Goal: Information Seeking & Learning: Find contact information

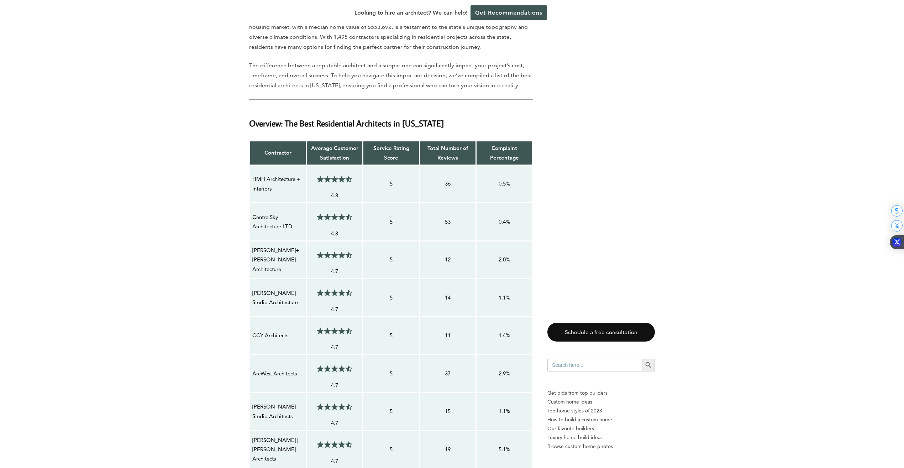
scroll to position [427, 0]
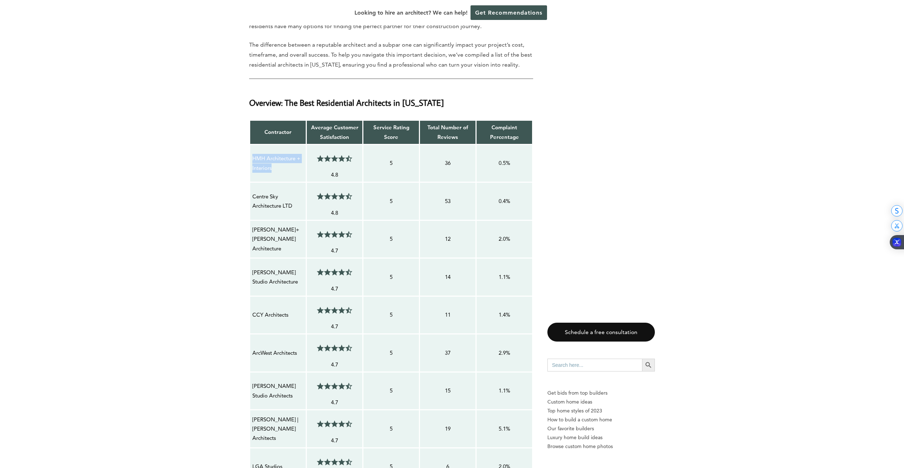
drag, startPoint x: 253, startPoint y: 157, endPoint x: 280, endPoint y: 166, distance: 28.0
click at [280, 166] on p "HMH Architecture + Interiors" at bounding box center [277, 163] width 51 height 19
copy p "HMH Architecture + Interiors"
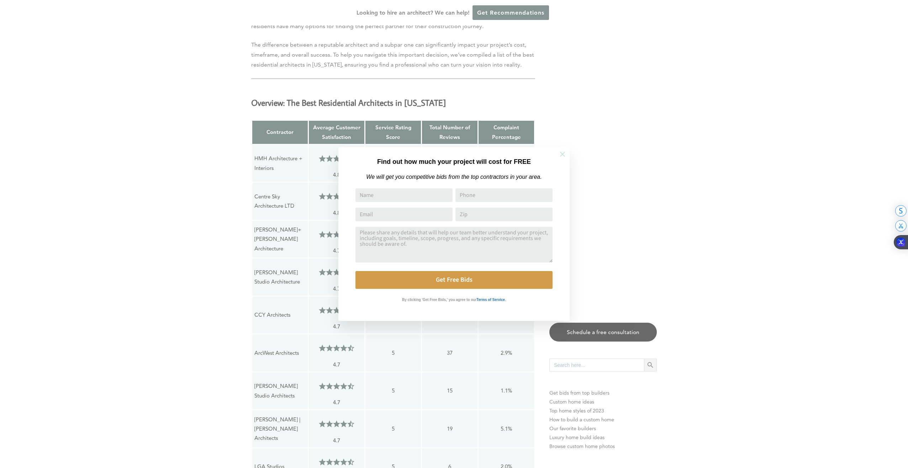
click at [563, 155] on icon at bounding box center [563, 154] width 8 height 8
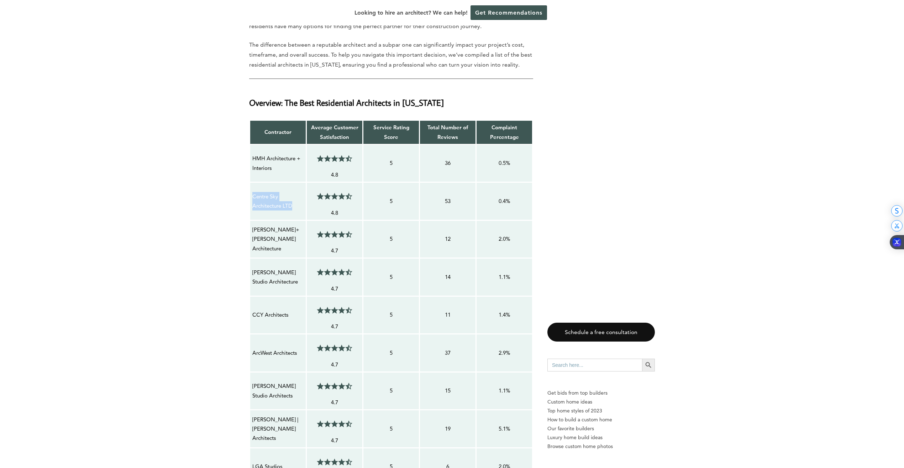
drag, startPoint x: 254, startPoint y: 196, endPoint x: 297, endPoint y: 205, distance: 44.3
click at [297, 205] on p "Centre Sky Architecture LTD" at bounding box center [277, 201] width 51 height 19
copy p "Centre Sky Architecture LTD"
drag, startPoint x: 253, startPoint y: 271, endPoint x: 283, endPoint y: 283, distance: 32.3
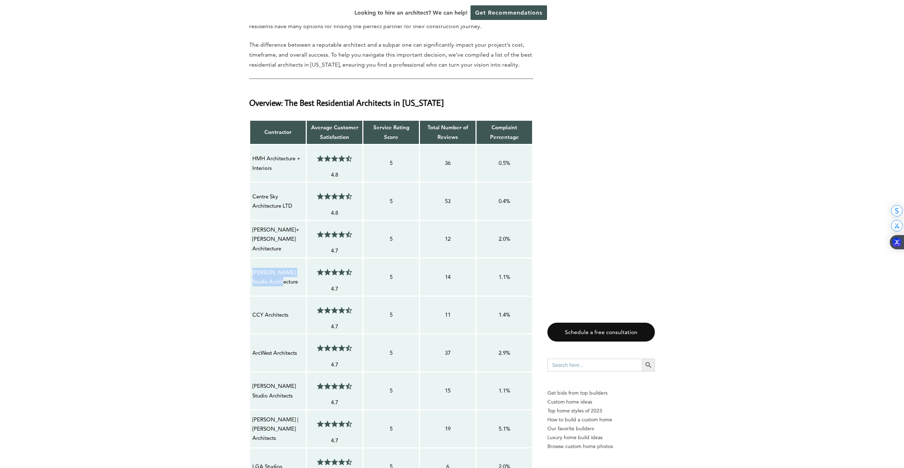
click at [283, 283] on p "[PERSON_NAME] Studio Architecture" at bounding box center [277, 277] width 51 height 19
copy p "[PERSON_NAME] Studio Architecture"
click at [373, 306] on td "5" at bounding box center [391, 315] width 57 height 38
drag, startPoint x: 253, startPoint y: 386, endPoint x: 285, endPoint y: 397, distance: 34.0
click at [285, 397] on p "[PERSON_NAME] Studio Architects" at bounding box center [277, 390] width 51 height 19
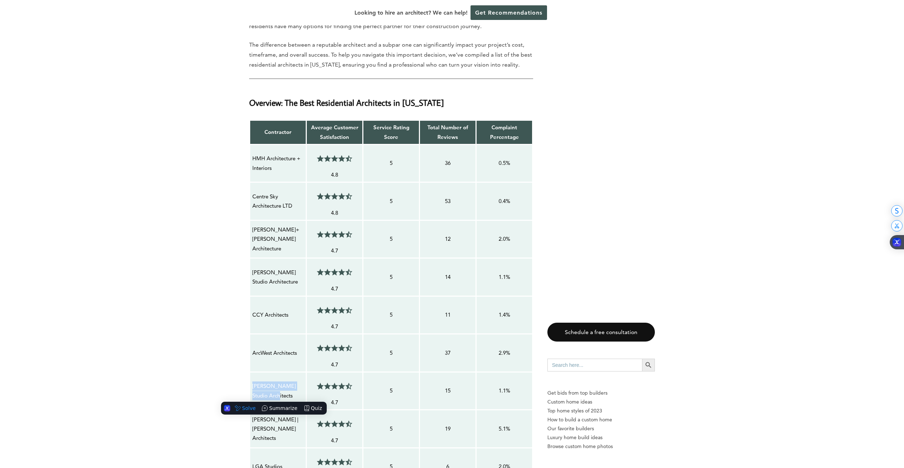
copy p "[PERSON_NAME] Studio Architects"
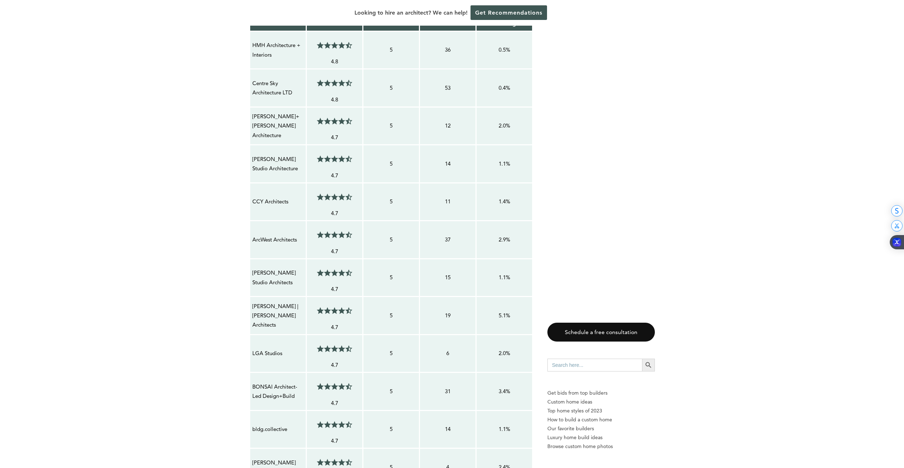
scroll to position [605, 0]
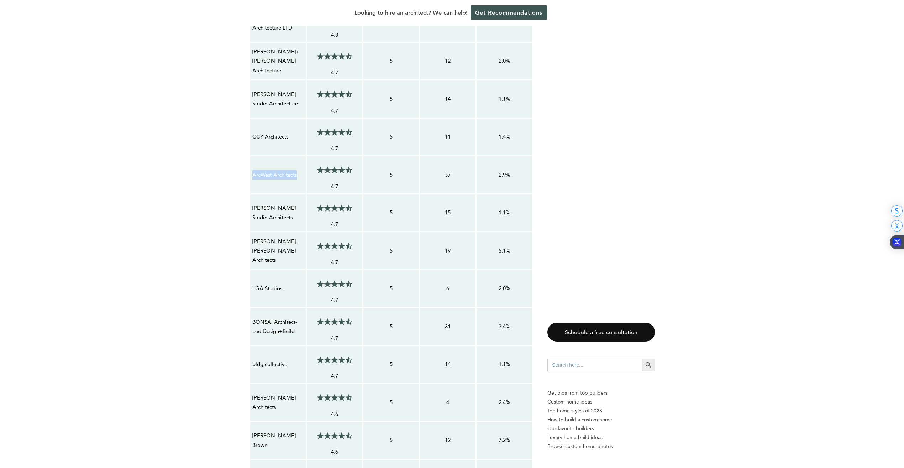
drag, startPoint x: 253, startPoint y: 175, endPoint x: 298, endPoint y: 180, distance: 44.7
click at [298, 180] on td "ArcWest Architects" at bounding box center [278, 175] width 57 height 38
copy p "ArcWest Architects"
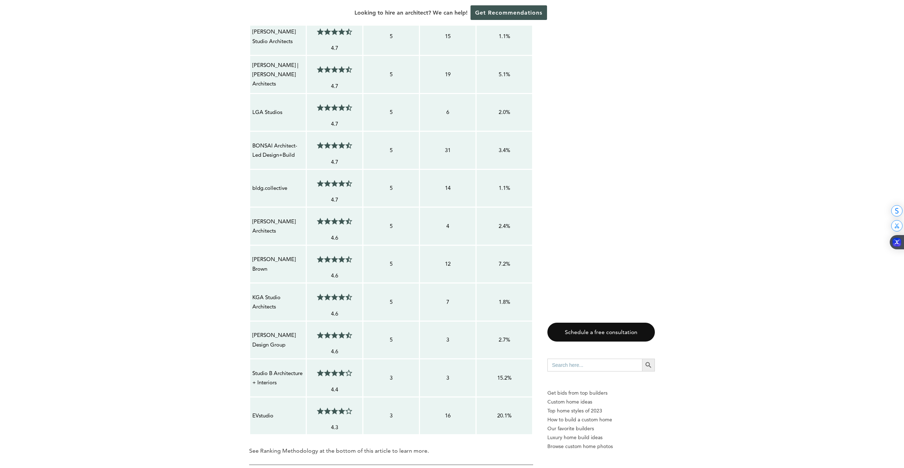
scroll to position [783, 0]
drag, startPoint x: 253, startPoint y: 295, endPoint x: 276, endPoint y: 307, distance: 26.1
click at [276, 307] on p "KGA Studio Architects" at bounding box center [277, 300] width 51 height 19
click at [282, 297] on p "KGA Studio Architects" at bounding box center [277, 300] width 51 height 19
click at [277, 305] on p "KGA Studio Architects" at bounding box center [277, 300] width 51 height 19
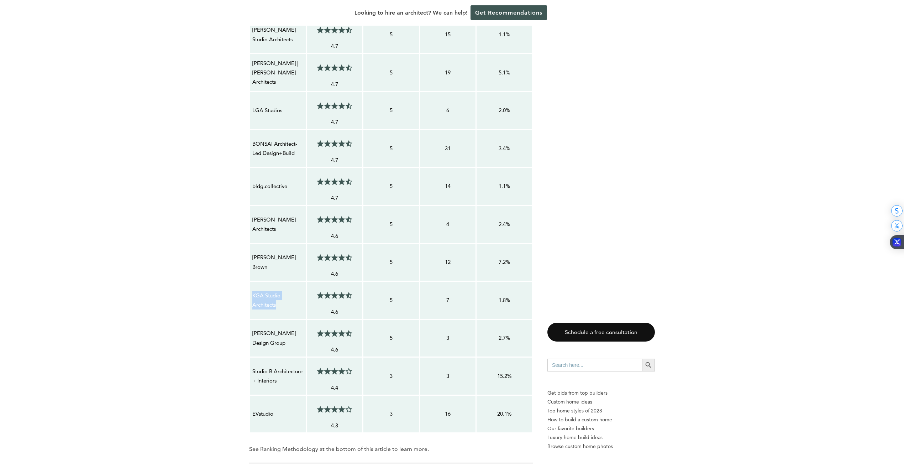
drag, startPoint x: 253, startPoint y: 295, endPoint x: 277, endPoint y: 301, distance: 24.6
click at [277, 301] on p "KGA Studio Architects" at bounding box center [277, 300] width 51 height 19
drag, startPoint x: 277, startPoint y: 301, endPoint x: 269, endPoint y: 297, distance: 8.6
copy p "KGA Studio Architects"
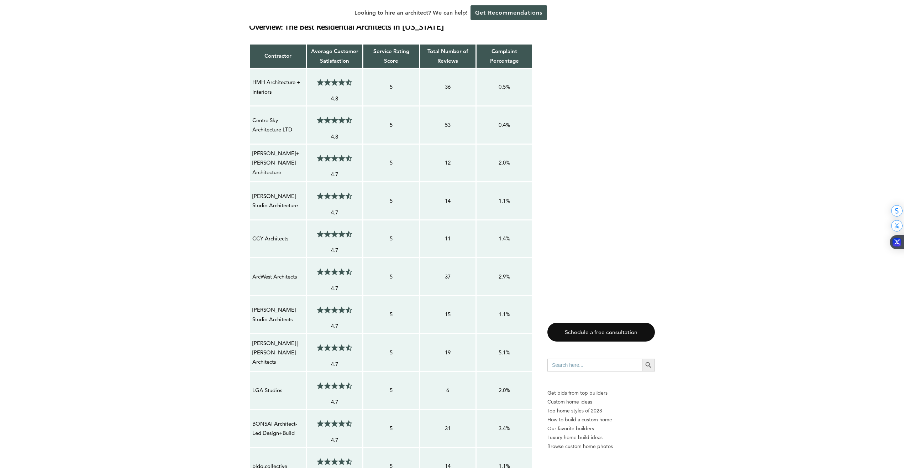
scroll to position [498, 0]
